Goal: Transaction & Acquisition: Purchase product/service

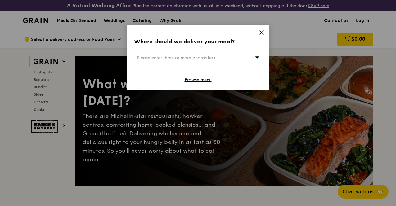
click at [194, 55] on div "Please enter three or more characters" at bounding box center [198, 58] width 128 height 14
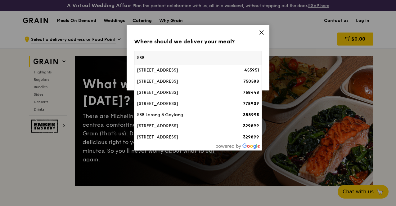
type input "588182"
type input "[PERSON_NAME][EMAIL_ADDRESS][DOMAIN_NAME]"
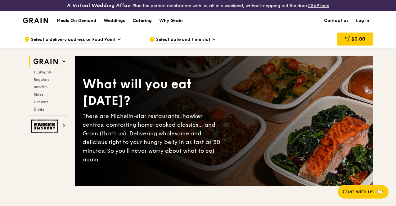
click at [179, 43] on span "Select date and time slot" at bounding box center [183, 40] width 54 height 7
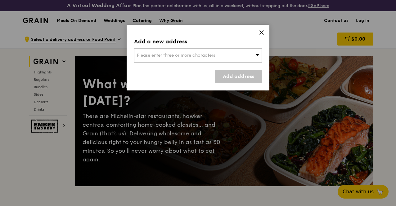
click at [249, 55] on div "Please enter three or more characters" at bounding box center [198, 55] width 128 height 14
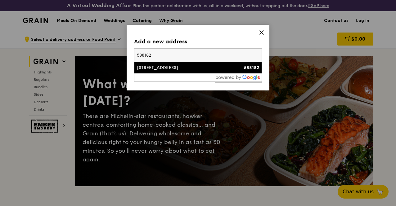
type input "588182"
click at [154, 63] on li "[STREET_ADDRESS] 588182" at bounding box center [197, 67] width 127 height 11
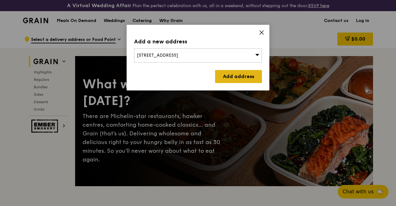
click at [238, 76] on link "Add address" at bounding box center [238, 76] width 47 height 13
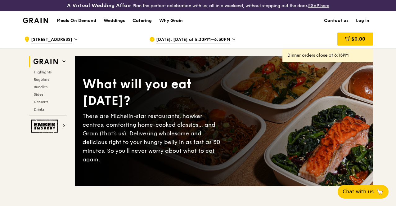
click at [192, 43] on span "[DATE], [DATE] at 5:30PM–6:30PM" at bounding box center [193, 40] width 74 height 7
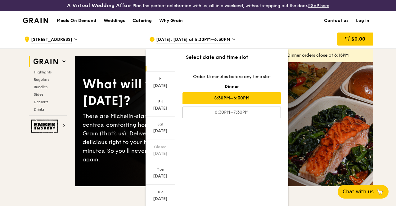
scroll to position [50, 0]
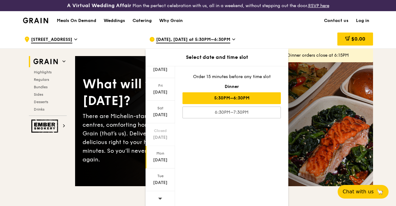
click at [158, 164] on div "[DATE]" at bounding box center [160, 160] width 28 height 6
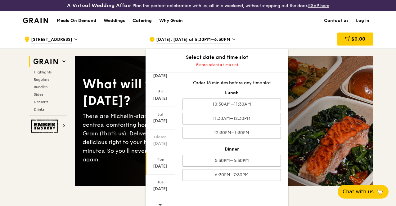
click at [196, 43] on span "[DATE], [DATE] at 5:30PM–6:30PM" at bounding box center [193, 40] width 74 height 7
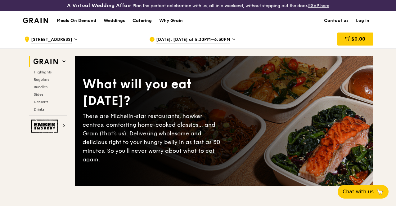
click at [196, 43] on span "[DATE], [DATE] at 5:30PM–6:30PM" at bounding box center [193, 40] width 74 height 7
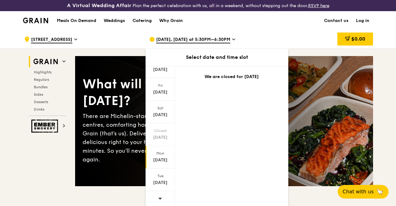
click at [158, 164] on div "[DATE]" at bounding box center [160, 160] width 28 height 6
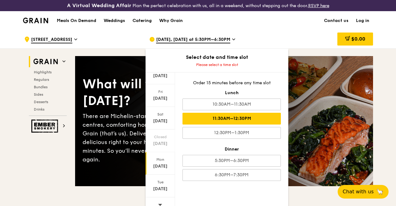
click at [239, 125] on div "11:30AM–12:30PM" at bounding box center [231, 119] width 98 height 12
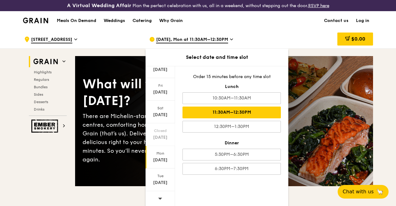
click at [159, 161] on div "[DATE]" at bounding box center [160, 157] width 29 height 23
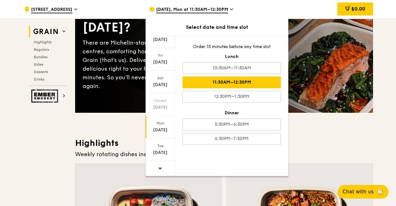
scroll to position [74, 0]
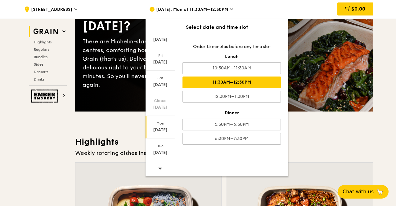
click at [192, 10] on span "[DATE], Mon at 11:30AM–12:30PM" at bounding box center [192, 10] width 72 height 7
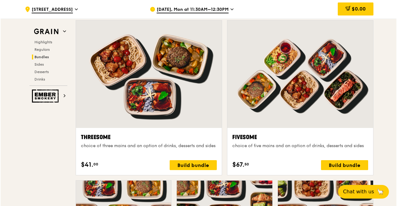
scroll to position [1091, 0]
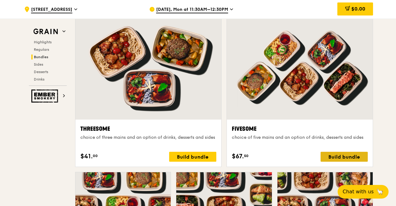
click at [344, 159] on div "Build bundle" at bounding box center [344, 157] width 47 height 10
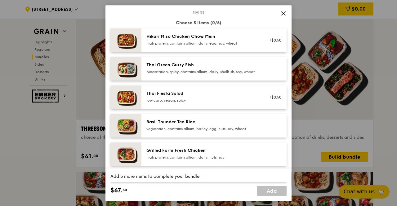
scroll to position [41, 0]
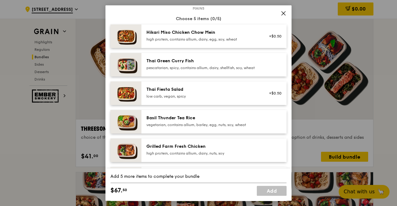
click at [228, 41] on div "high protein, contains allium, dairy, egg, soy, wheat" at bounding box center [201, 39] width 111 height 5
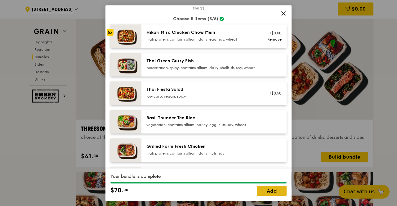
click at [275, 193] on link "Add" at bounding box center [272, 191] width 30 height 10
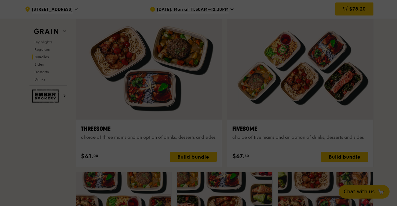
scroll to position [1091, 0]
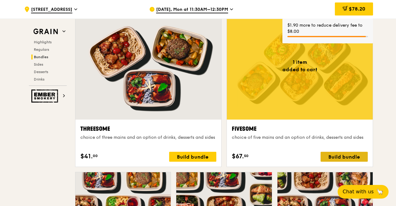
click at [339, 161] on div "Build bundle" at bounding box center [344, 157] width 47 height 10
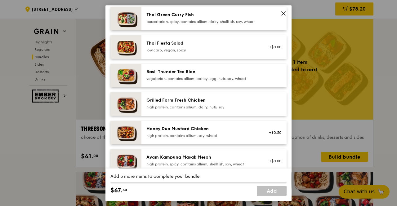
scroll to position [90, 0]
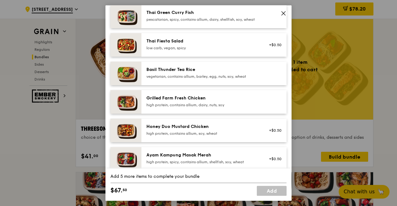
click at [200, 106] on div "Grilled Farm Fresh Chicken high protein, contains allium, dairy, nuts, soy" at bounding box center [201, 101] width 111 height 12
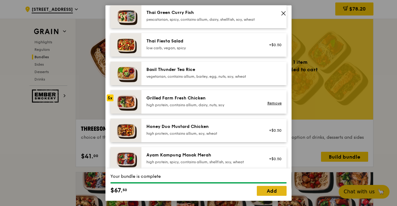
click at [275, 191] on link "Add" at bounding box center [272, 191] width 30 height 10
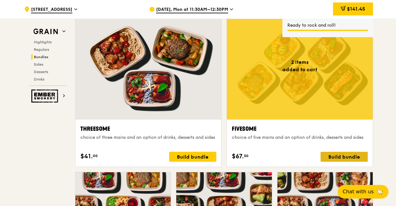
click at [347, 162] on div "Build bundle" at bounding box center [344, 157] width 47 height 10
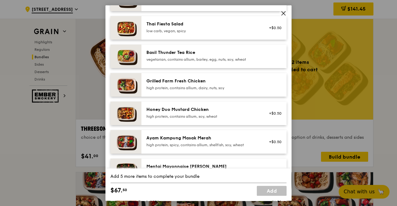
scroll to position [110, 0]
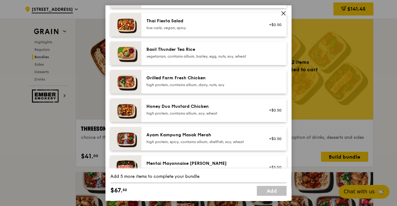
click at [241, 145] on div "high protein, spicy, contains allium, shellfish, soy, wheat" at bounding box center [201, 142] width 111 height 5
click at [205, 59] on div "vegetarian, contains allium, barley, egg, nuts, soy, wheat" at bounding box center [201, 56] width 111 height 5
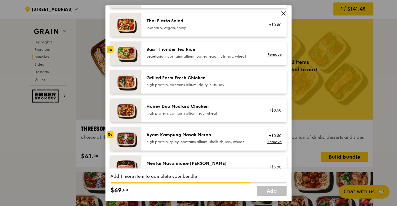
click at [205, 59] on div "vegetarian, contains allium, barley, egg, nuts, soy, wheat" at bounding box center [201, 56] width 111 height 5
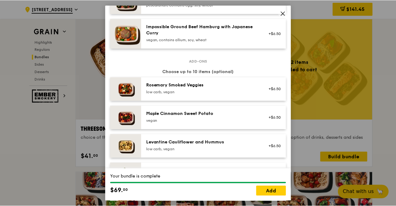
scroll to position [304, 0]
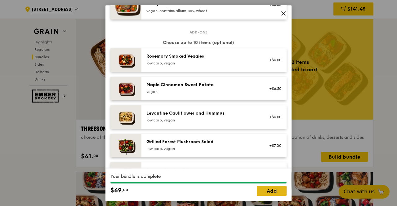
click at [272, 191] on link "Add" at bounding box center [272, 191] width 30 height 10
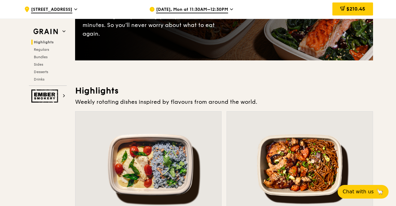
scroll to position [0, 0]
